Goal: Task Accomplishment & Management: Complete application form

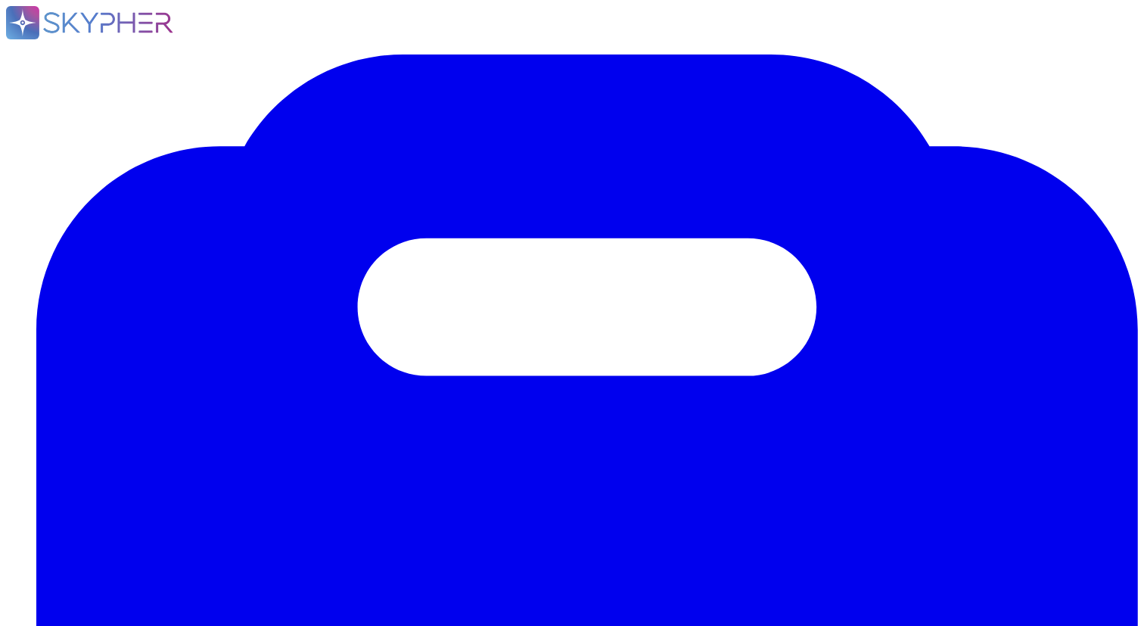
drag, startPoint x: 82, startPoint y: 58, endPoint x: 572, endPoint y: 51, distance: 490.5
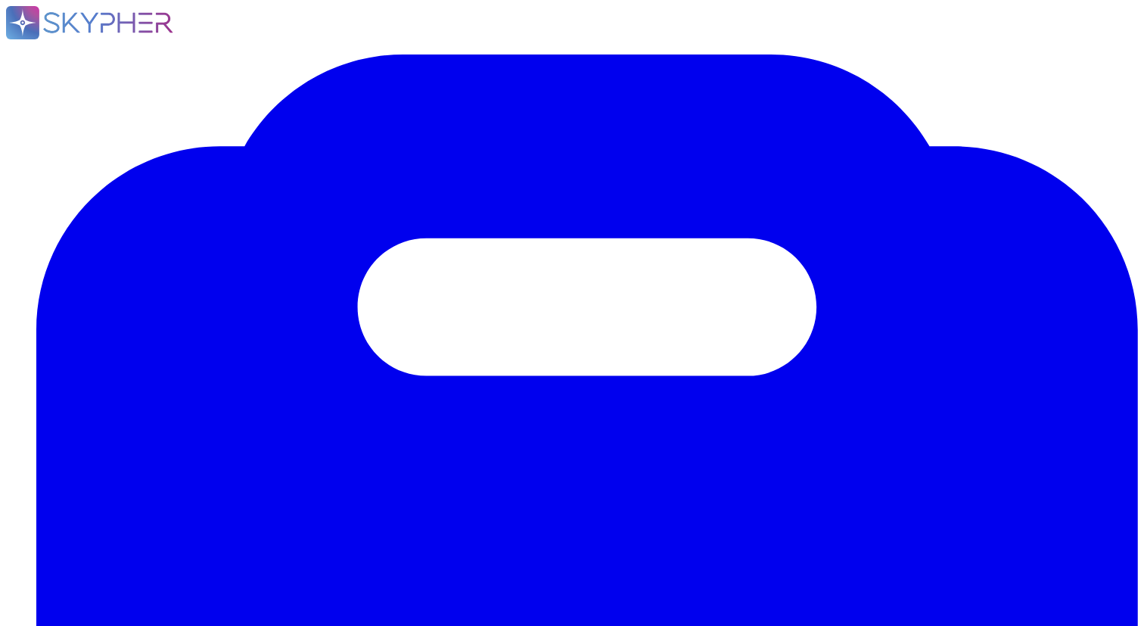
type input "Do you hold Liability Insurance Certificate of Goods in Transit?"
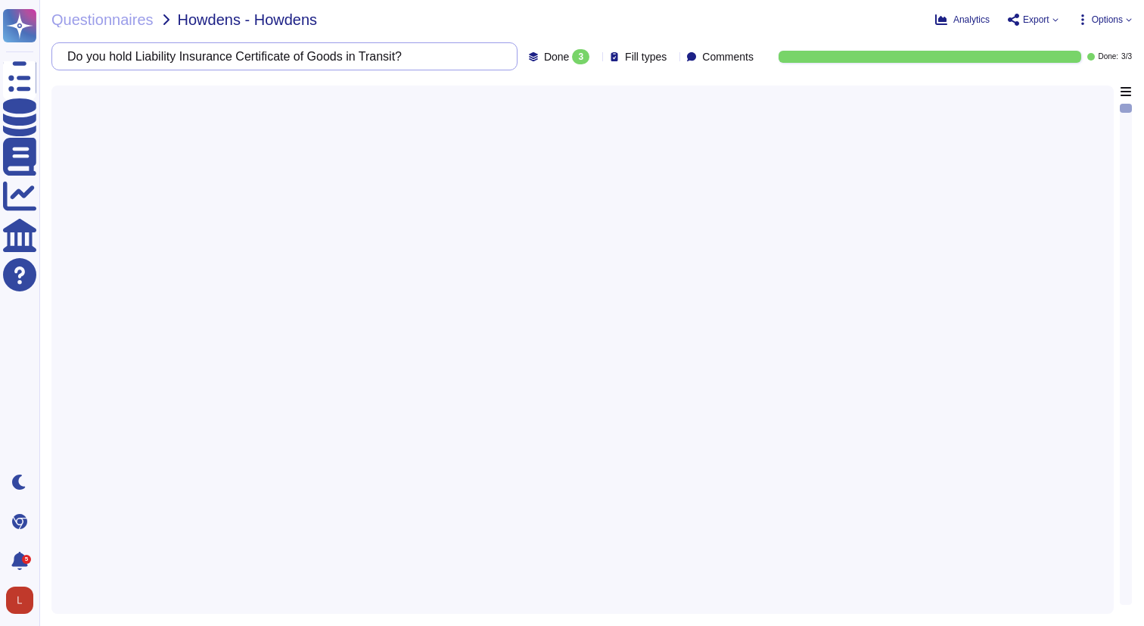
click at [434, 59] on input "Do you hold Liability Insurance Certificate of Goods in Transit?" at bounding box center [281, 56] width 442 height 26
drag, startPoint x: 448, startPoint y: 55, endPoint x: 58, endPoint y: 54, distance: 390.5
click at [58, 54] on div "Do you hold Liability Insurance Certificate of Goods in Transit?" at bounding box center [284, 56] width 466 height 28
click at [191, 23] on span "Howdens - Howdens" at bounding box center [248, 19] width 140 height 15
click at [132, 20] on span "Questionnaires" at bounding box center [102, 19] width 102 height 15
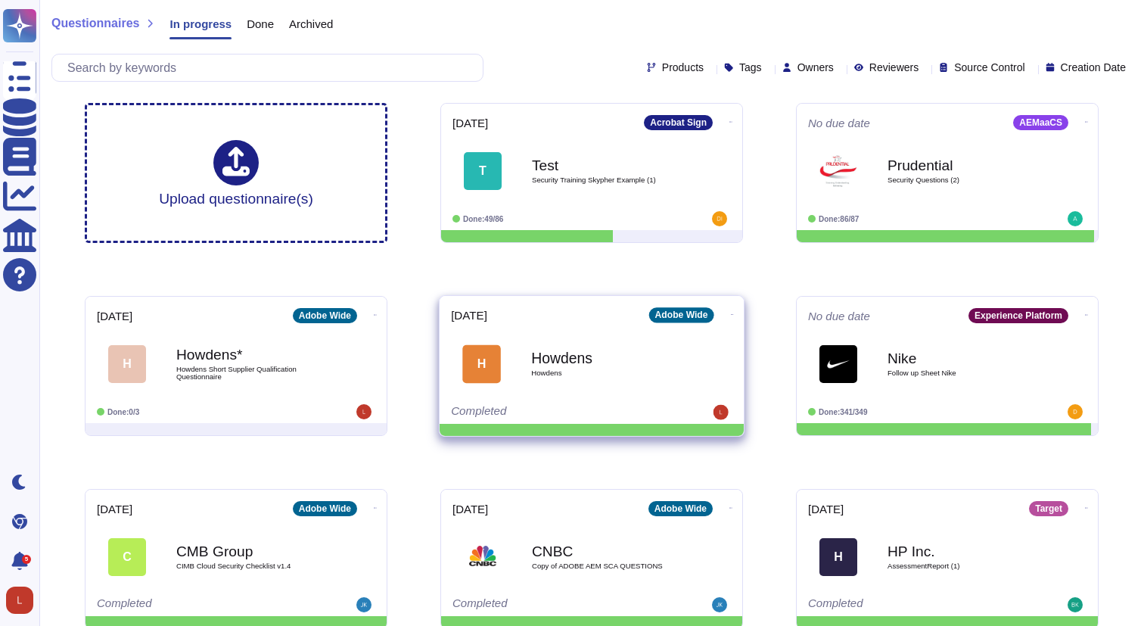
click at [551, 375] on span "Howdens" at bounding box center [607, 373] width 153 height 8
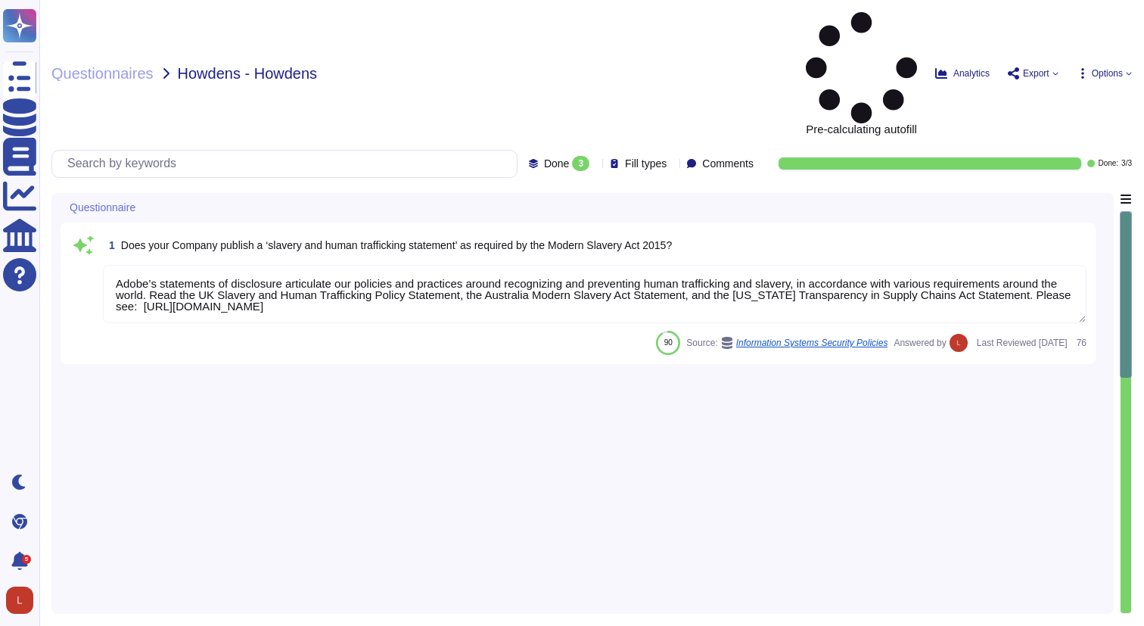
type textarea "Adobe’s statements of disclosure articulate our policies and practices around r…"
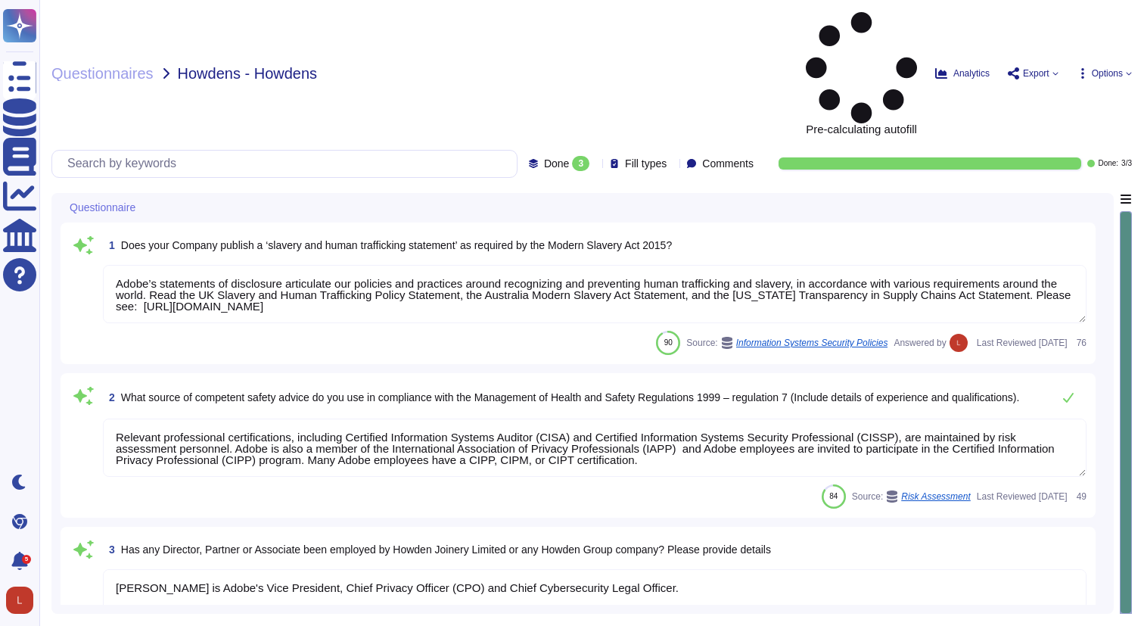
type textarea "Relevant professional certifications, including Certified Information Systems A…"
type textarea "[PERSON_NAME] is Adobe's Vice President, Chief Privacy Officer (CPO) and Chief …"
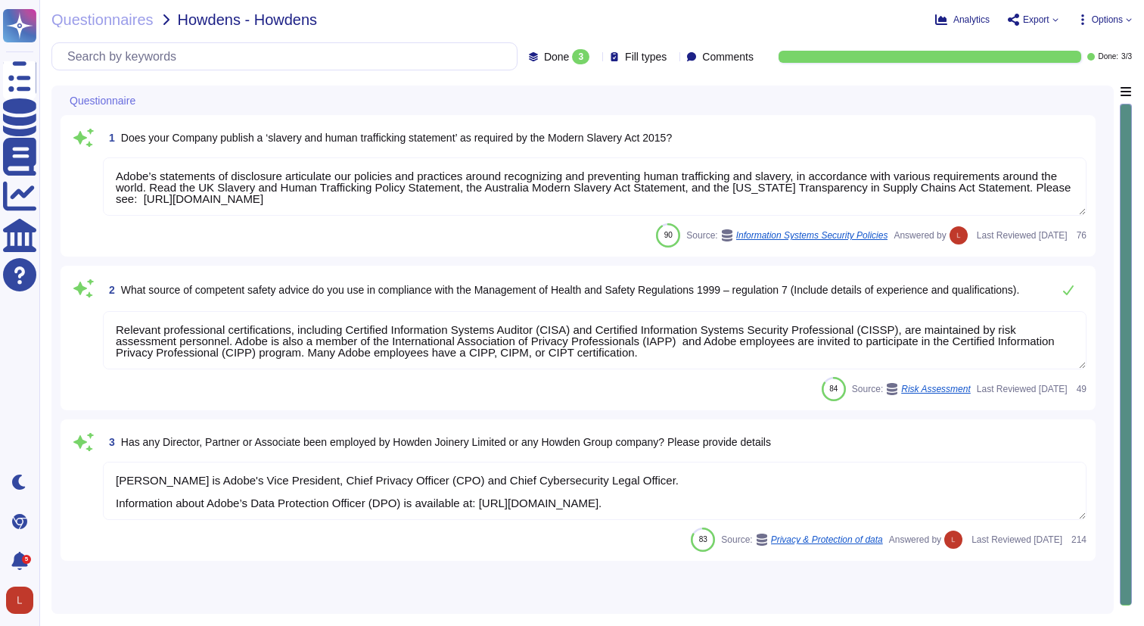
click at [1083, 213] on textarea "Adobe’s statements of disclosure articulate our policies and practices around r…" at bounding box center [595, 186] width 984 height 58
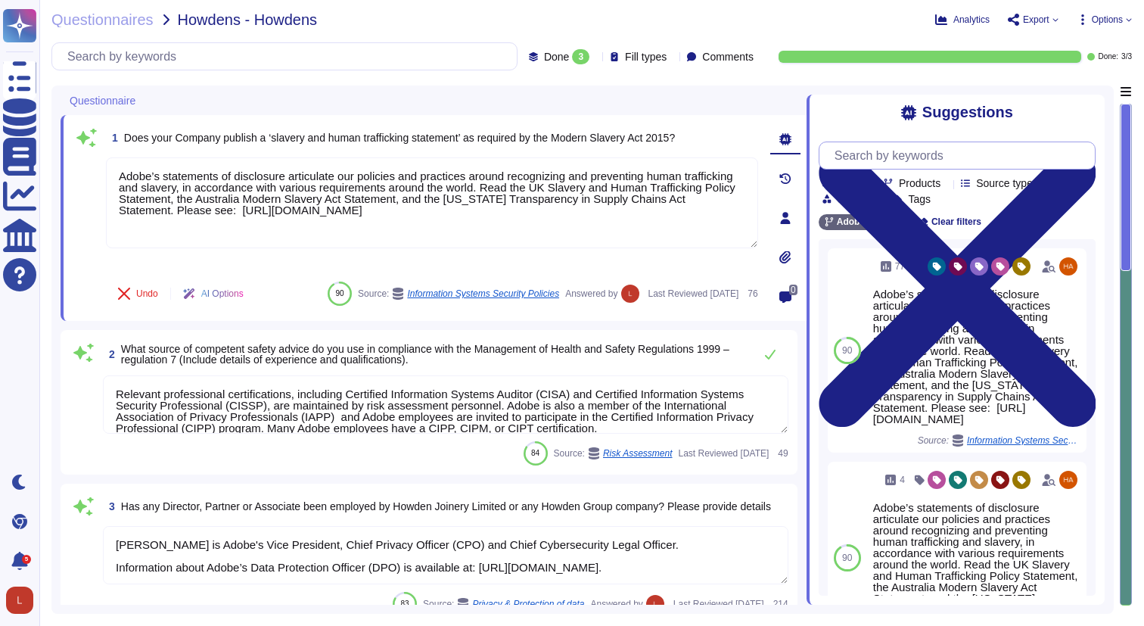
click at [958, 157] on input "text" at bounding box center [961, 155] width 268 height 26
paste input "Do you hold Liability Insurance Certificate of Goods in Transit?"
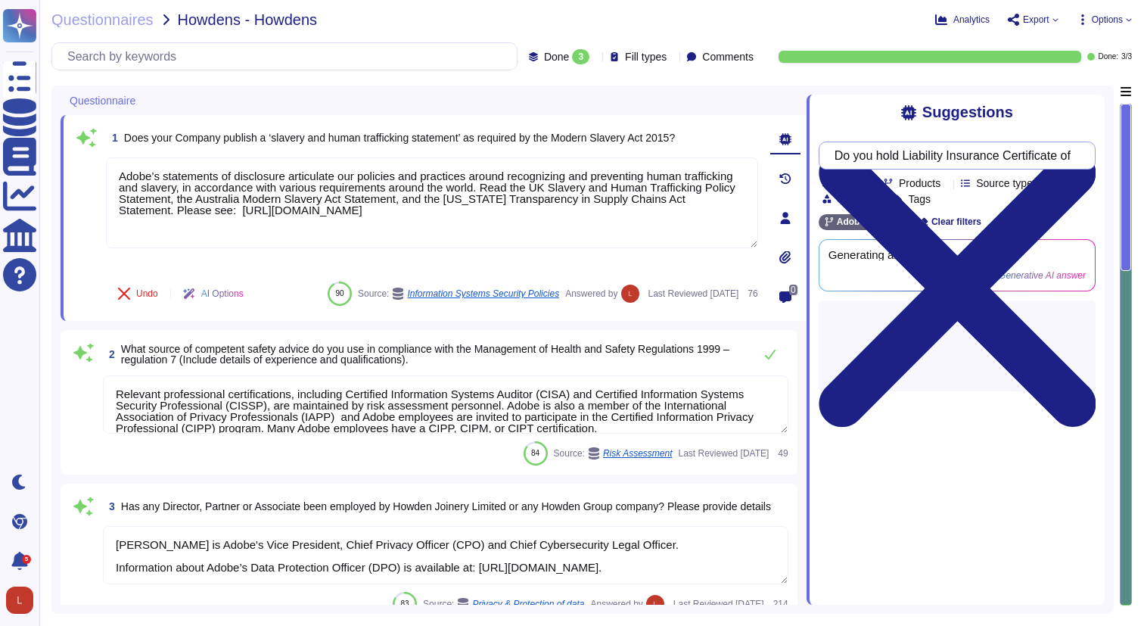
scroll to position [0, 123]
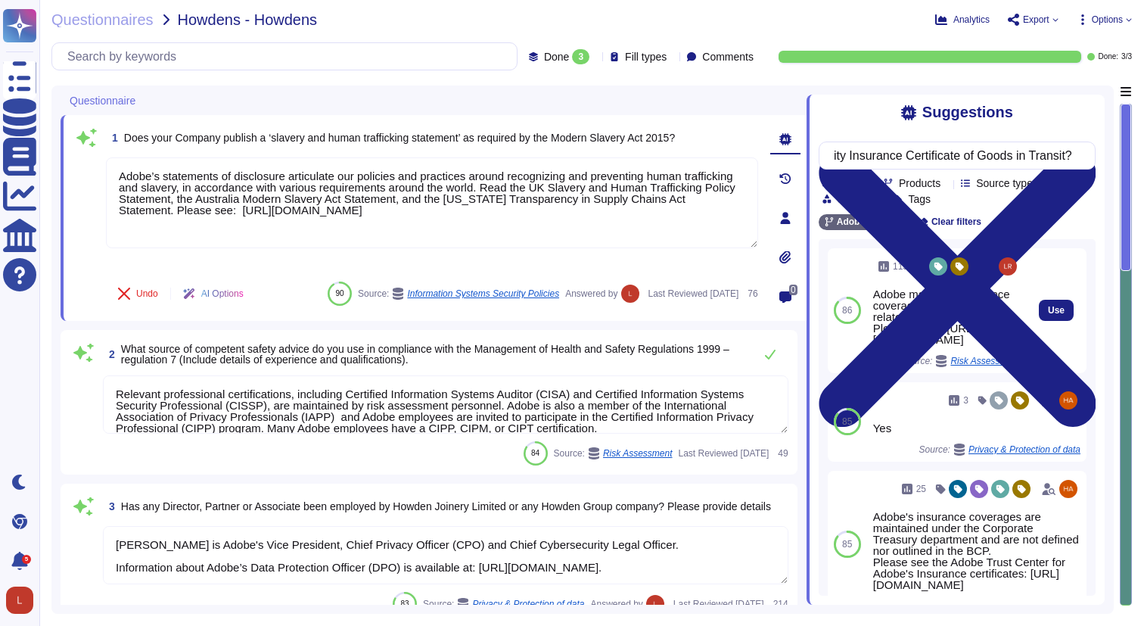
type input "Do you hold Liability Insurance Certificate of Goods in Transit?"
drag, startPoint x: 956, startPoint y: 364, endPoint x: 873, endPoint y: 344, distance: 85.7
click at [873, 343] on div "Adobe maintains insurance coverage for IT Security related claims. Please check…" at bounding box center [946, 316] width 147 height 57
copy div "[URL][DOMAIN_NAME]"
